Goal: Register for event/course

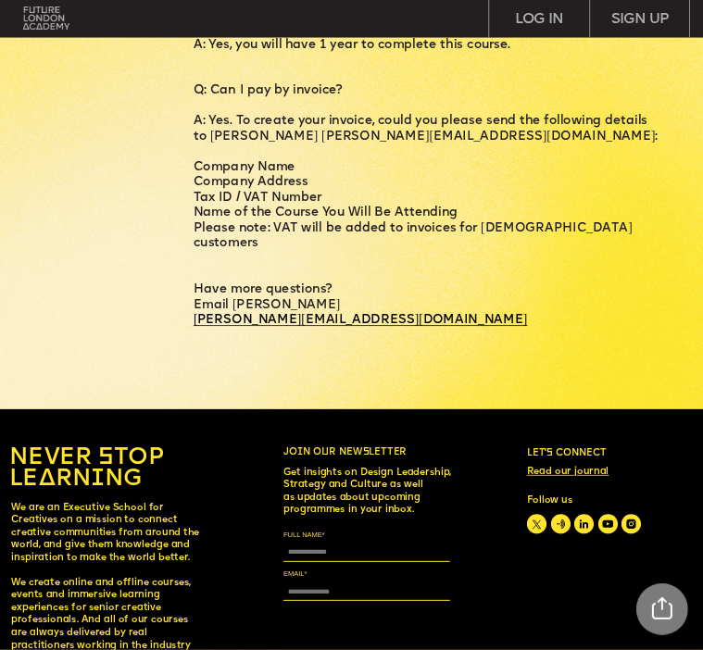
scroll to position [4200, 0]
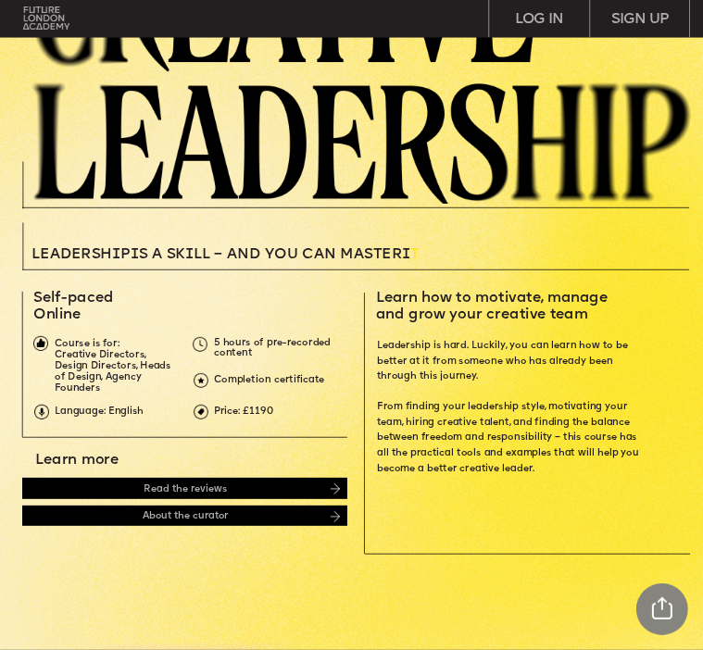
scroll to position [185, 0]
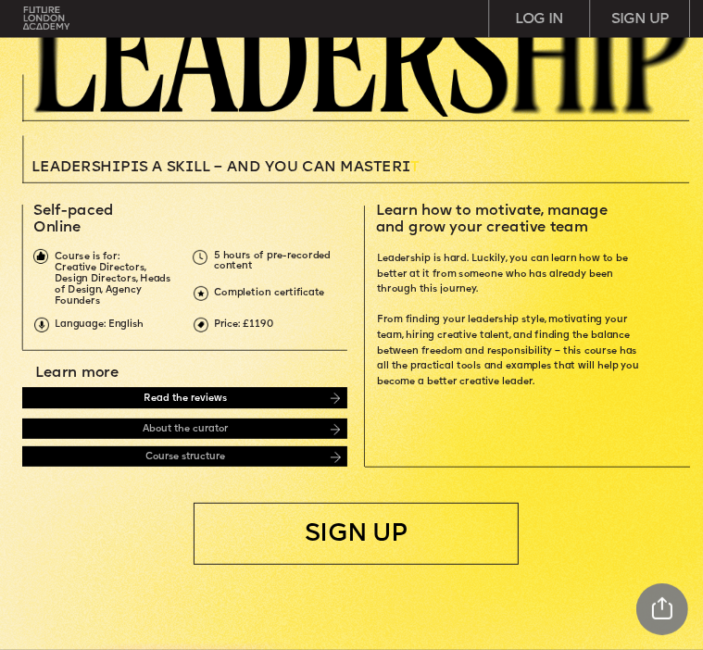
click at [149, 396] on div "Read the reviews" at bounding box center [184, 397] width 325 height 21
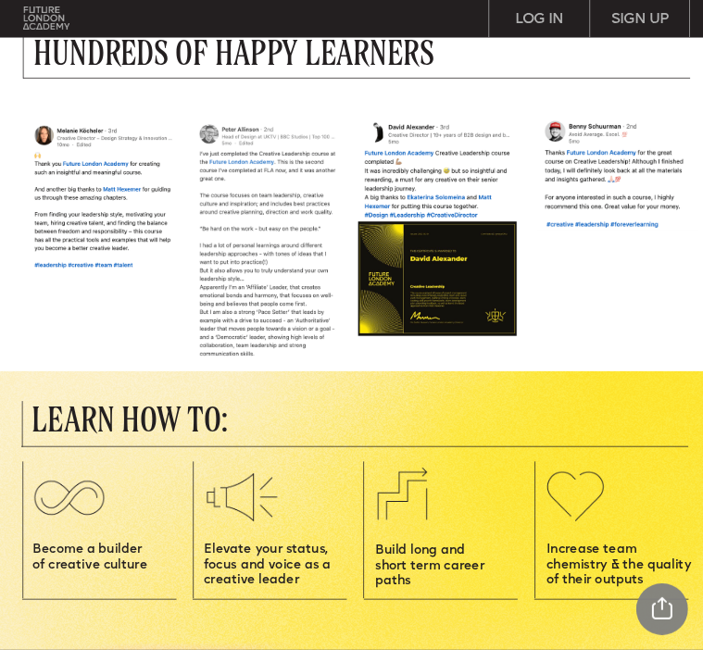
scroll to position [493, 0]
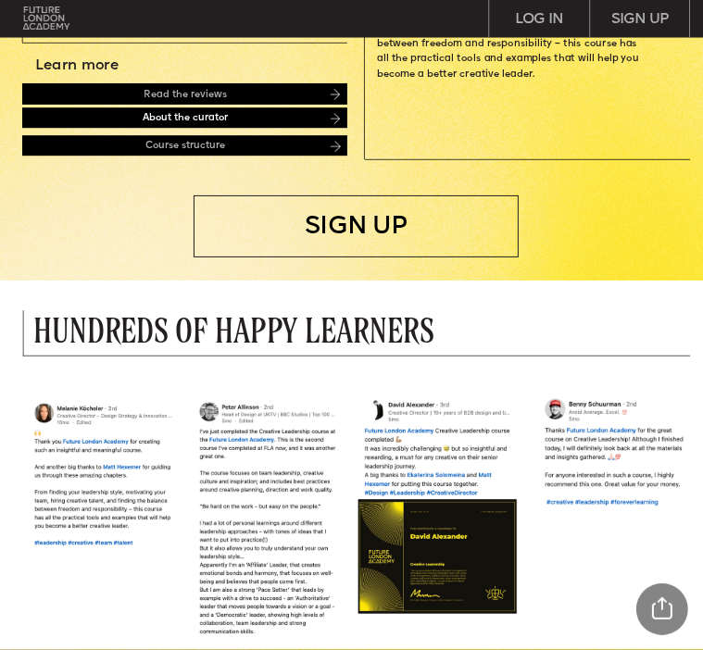
click at [111, 112] on div "About the curator" at bounding box center [184, 117] width 325 height 21
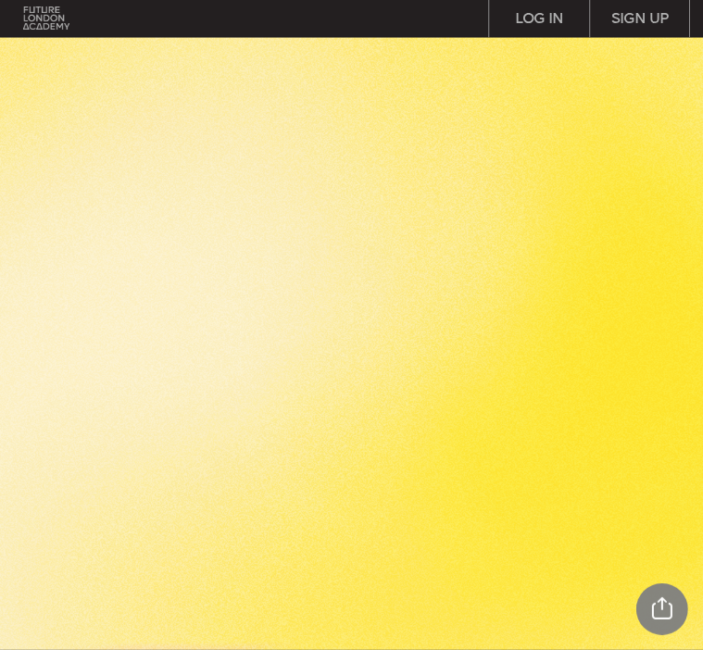
scroll to position [2331, 0]
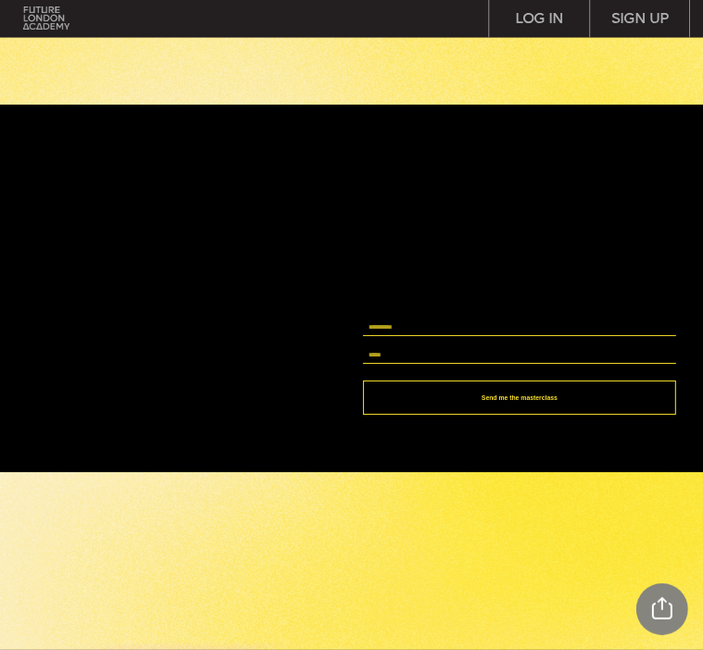
scroll to position [2501, 0]
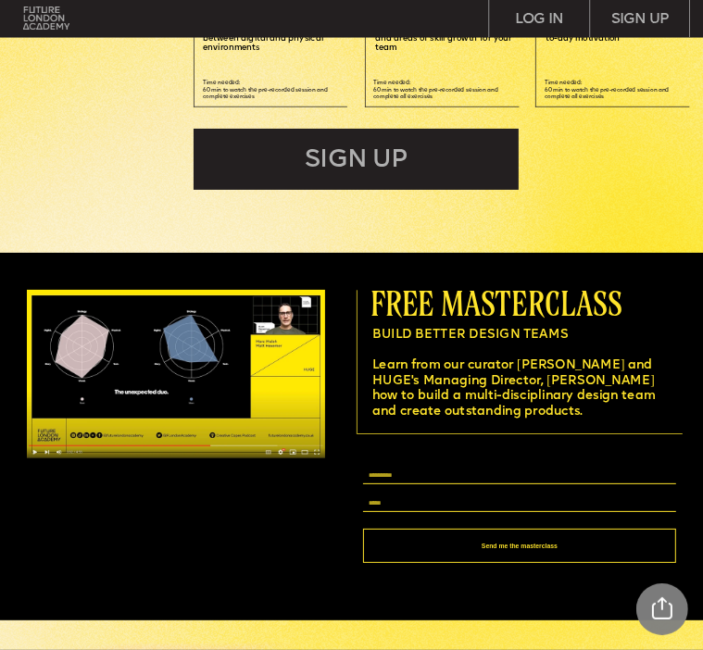
click at [385, 157] on div "SIGN UP" at bounding box center [356, 159] width 325 height 61
